Goal: Find specific page/section: Find specific page/section

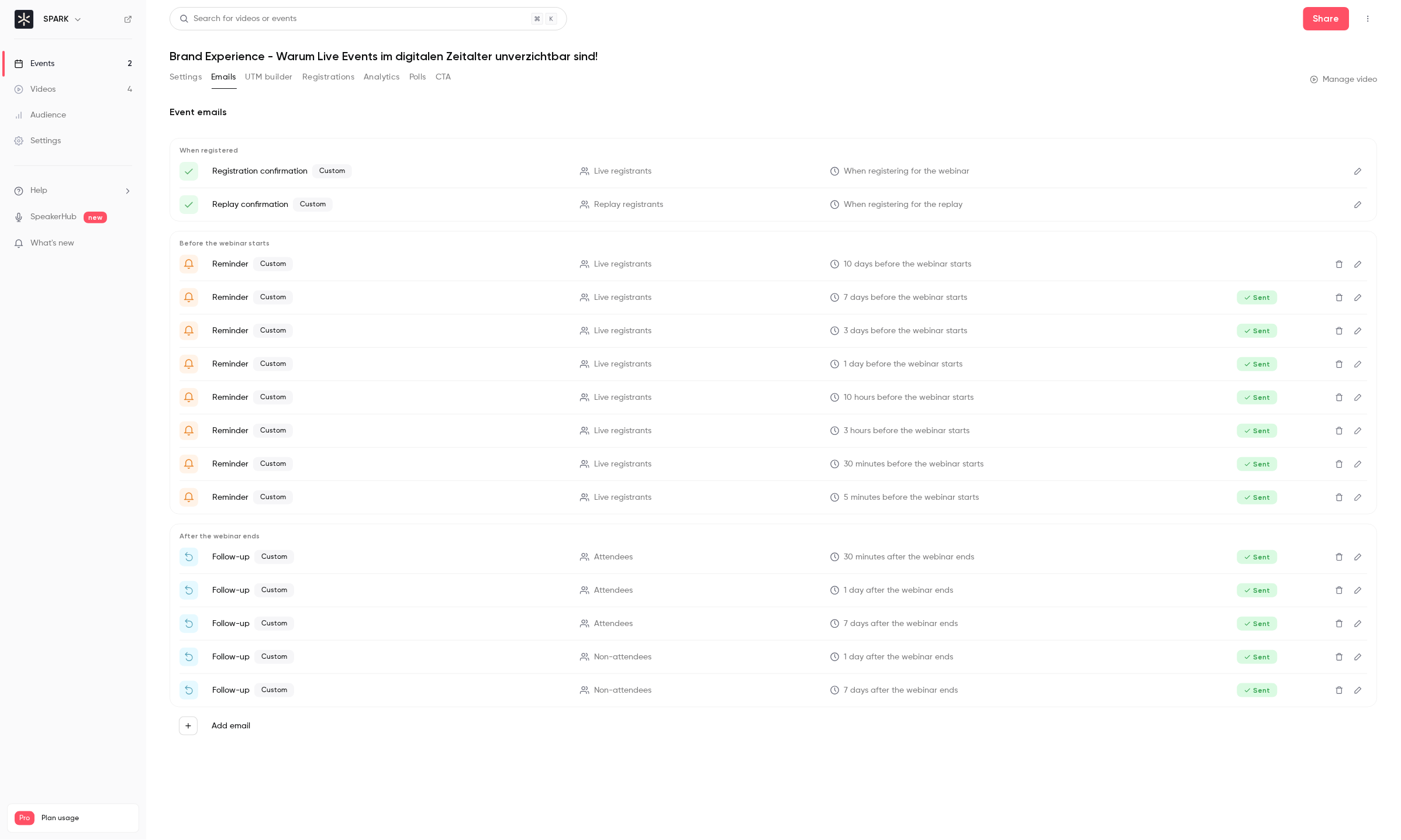
click at [63, 65] on link "Events 2" at bounding box center [73, 63] width 146 height 26
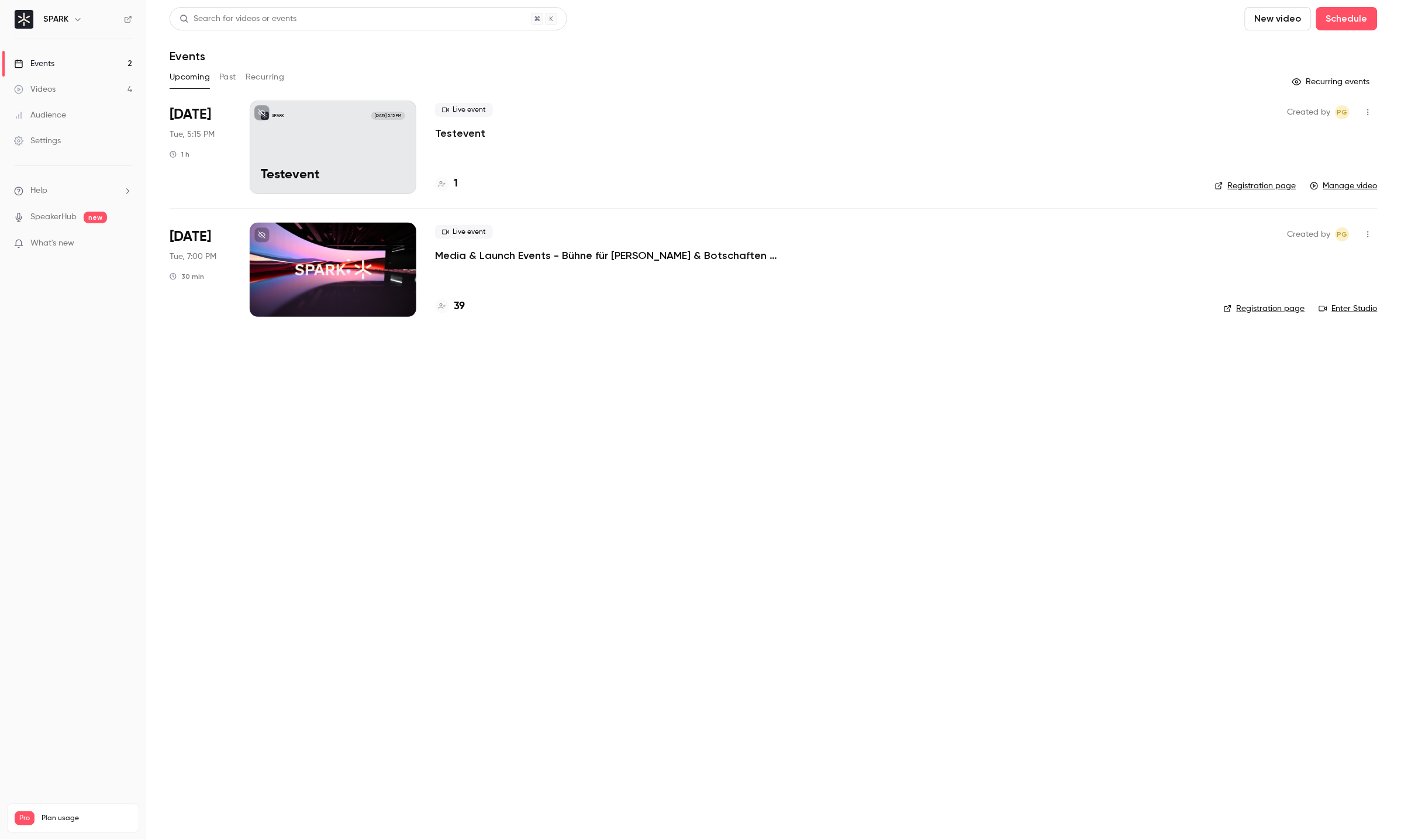
click at [327, 282] on div at bounding box center [333, 269] width 167 height 93
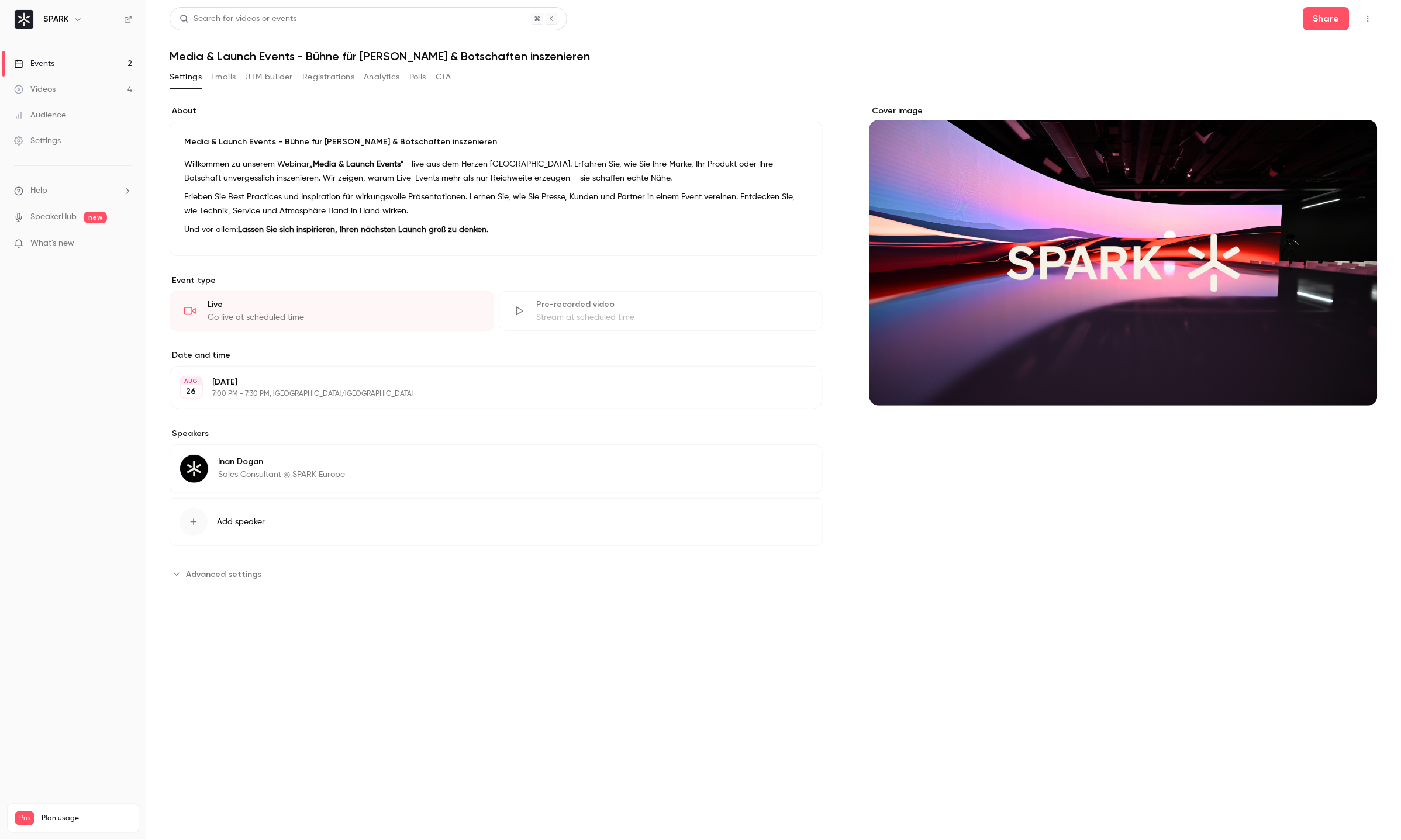
click at [317, 72] on button "Registrations" at bounding box center [328, 77] width 52 height 18
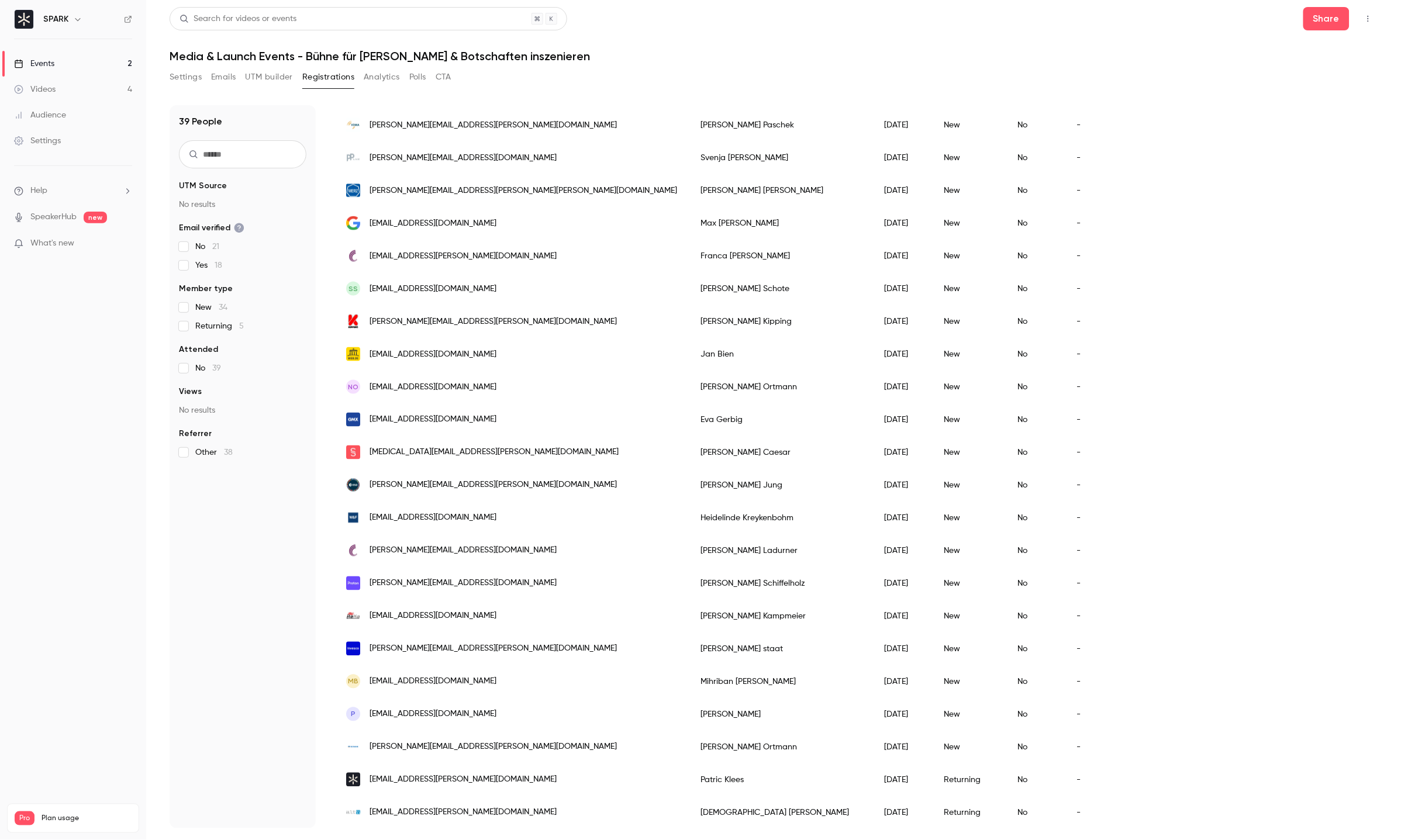
click at [50, 95] on link "Videos 4" at bounding box center [73, 89] width 146 height 26
